Goal: Task Accomplishment & Management: Manage account settings

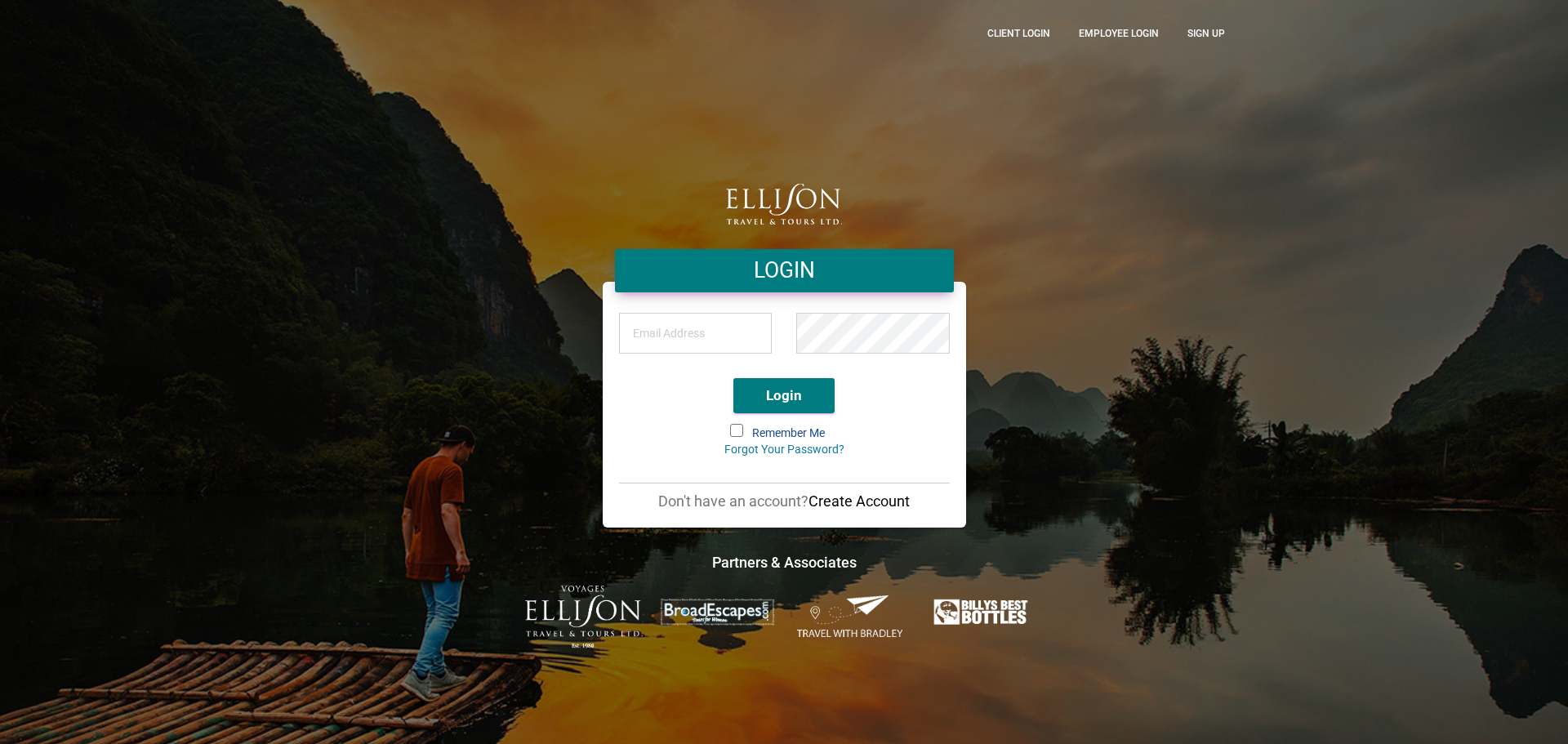
type input "[EMAIL_ADDRESS][DOMAIN_NAME]"
click at [804, 392] on button "Login" at bounding box center [784, 395] width 101 height 35
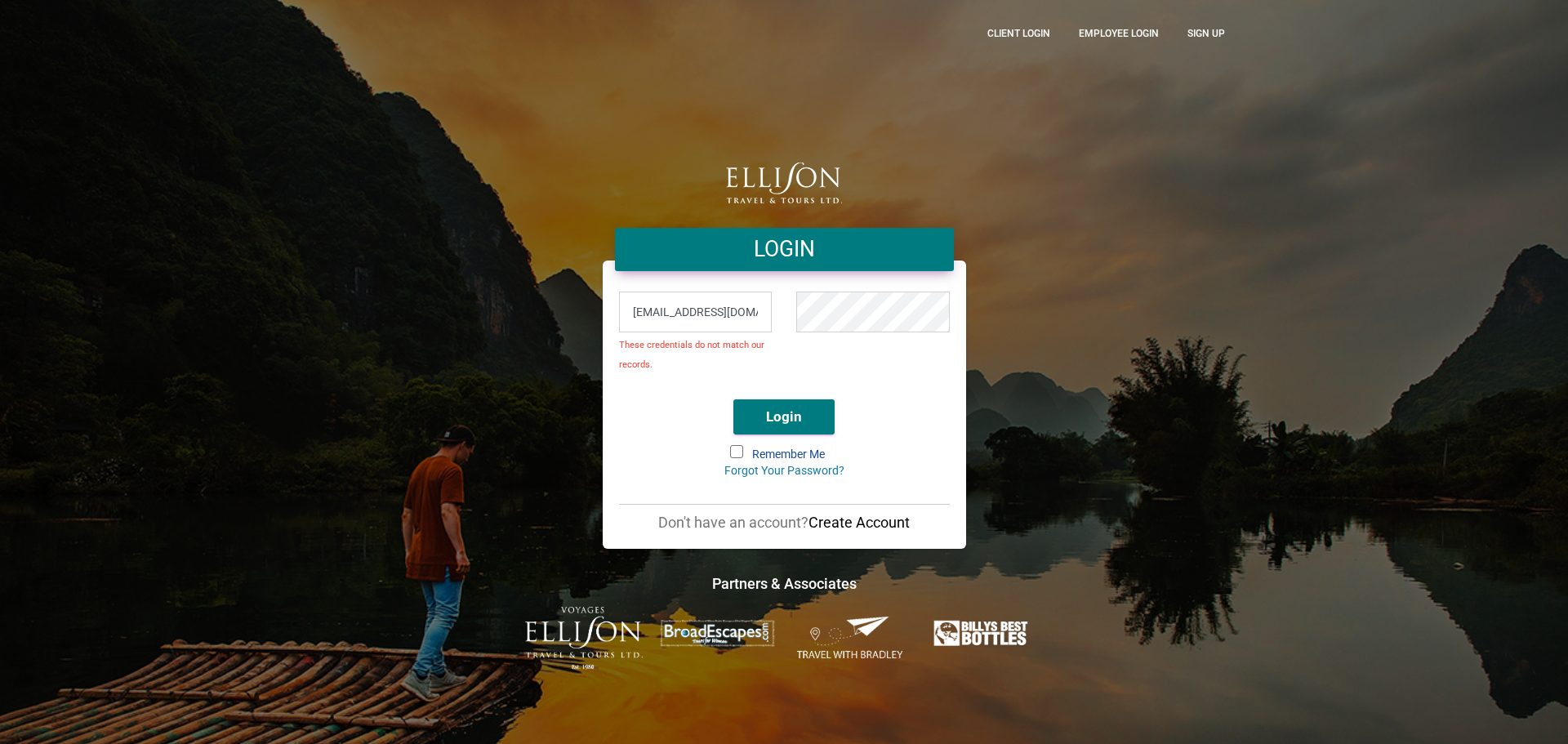
click at [675, 311] on input "[EMAIL_ADDRESS][DOMAIN_NAME]" at bounding box center [695, 312] width 153 height 41
type input "bonnieh."
click at [708, 358] on span "These credentials do not match our records." at bounding box center [695, 354] width 153 height 39
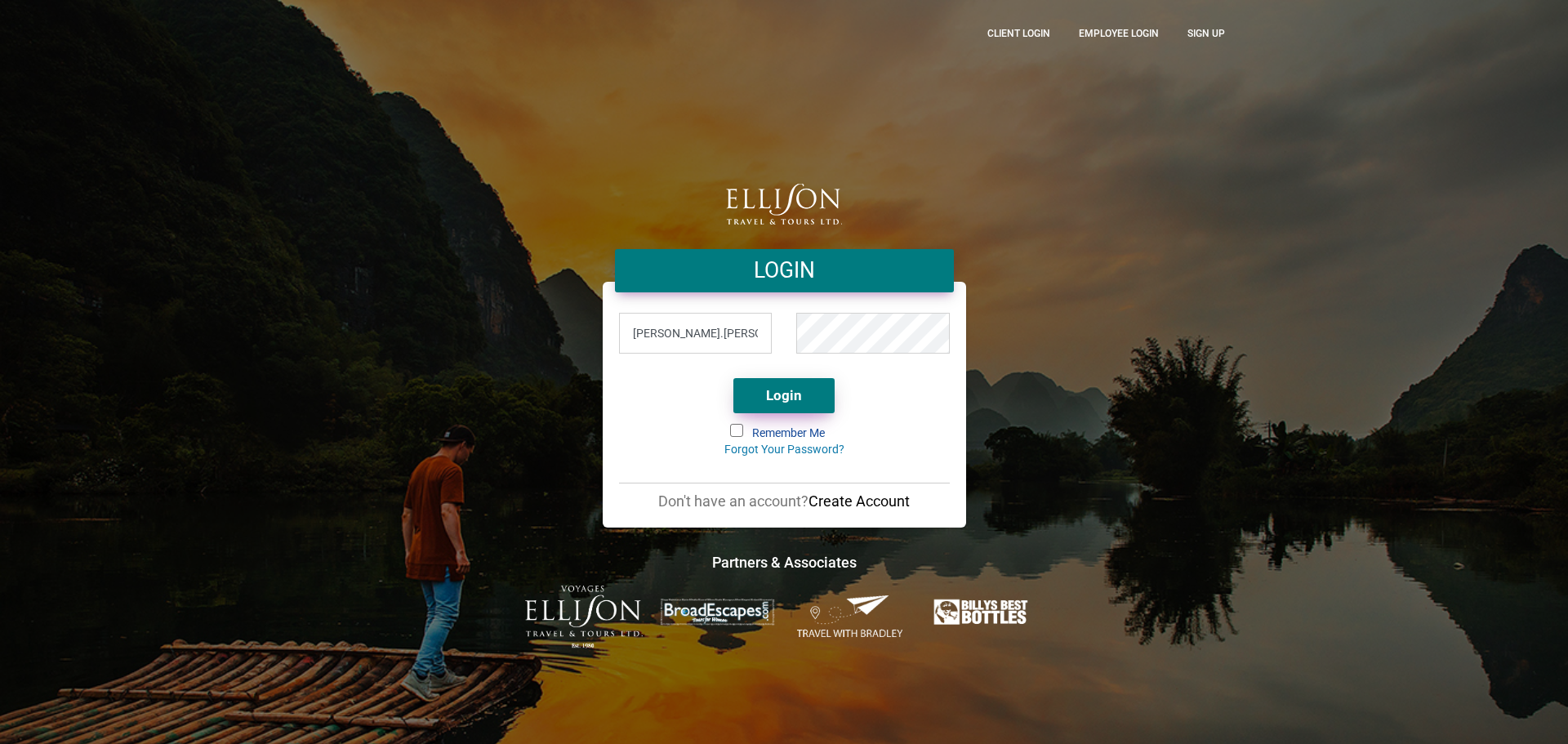
click at [794, 393] on button "Login" at bounding box center [784, 395] width 101 height 35
drag, startPoint x: 736, startPoint y: 331, endPoint x: 613, endPoint y: 359, distance: 126.1
click at [613, 359] on div "[PERSON_NAME].[PERSON_NAME]" at bounding box center [695, 337] width 178 height 57
type input "[EMAIL_ADDRESS][DOMAIN_NAME]"
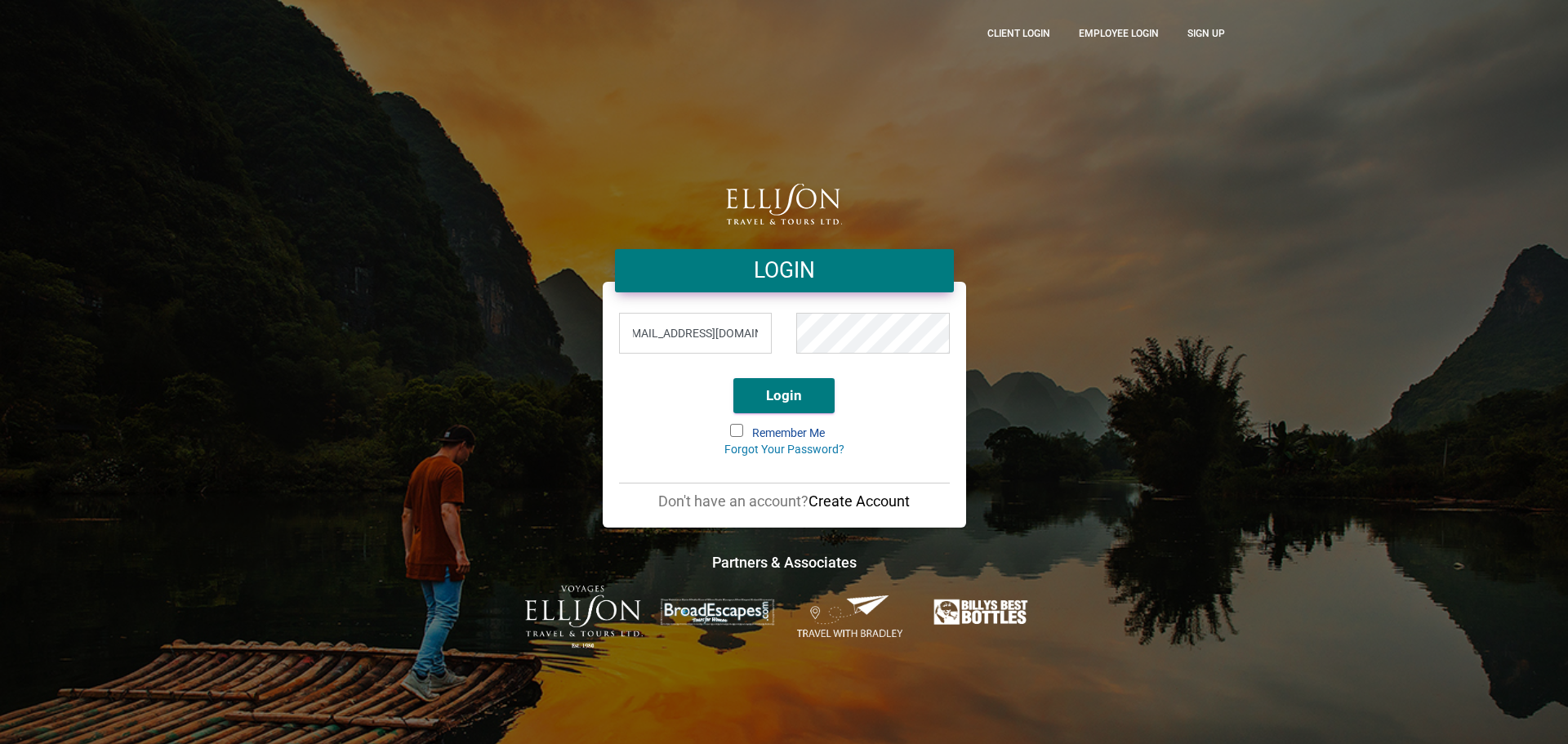
scroll to position [0, 0]
click at [658, 437] on div "Remember Me Forgot Your Password?" at bounding box center [784, 454] width 331 height 58
click at [780, 392] on button "Login" at bounding box center [784, 395] width 101 height 35
